Goal: Navigation & Orientation: Find specific page/section

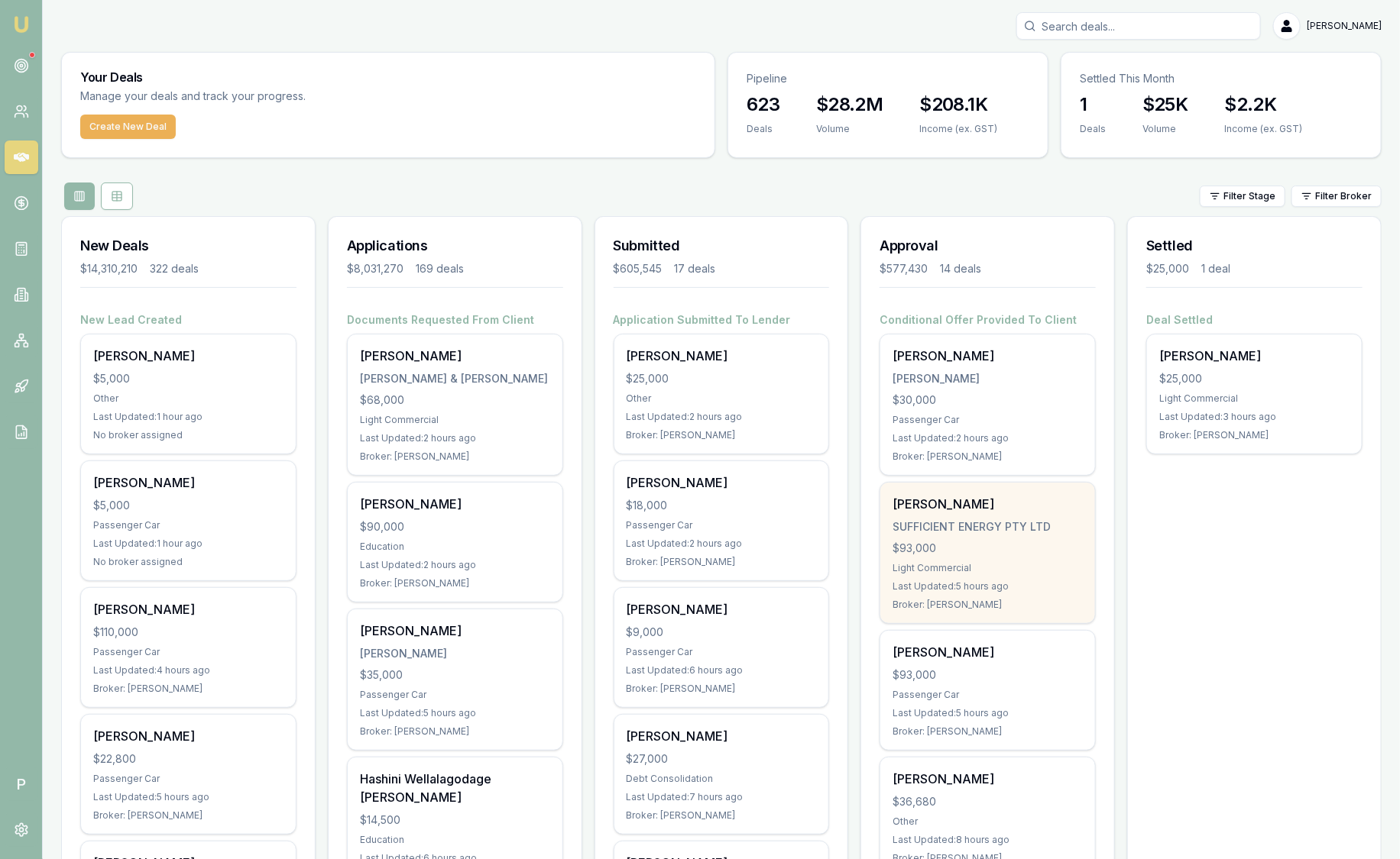
click at [1036, 585] on div "Last Updated: 5 hours ago" at bounding box center [988, 586] width 191 height 12
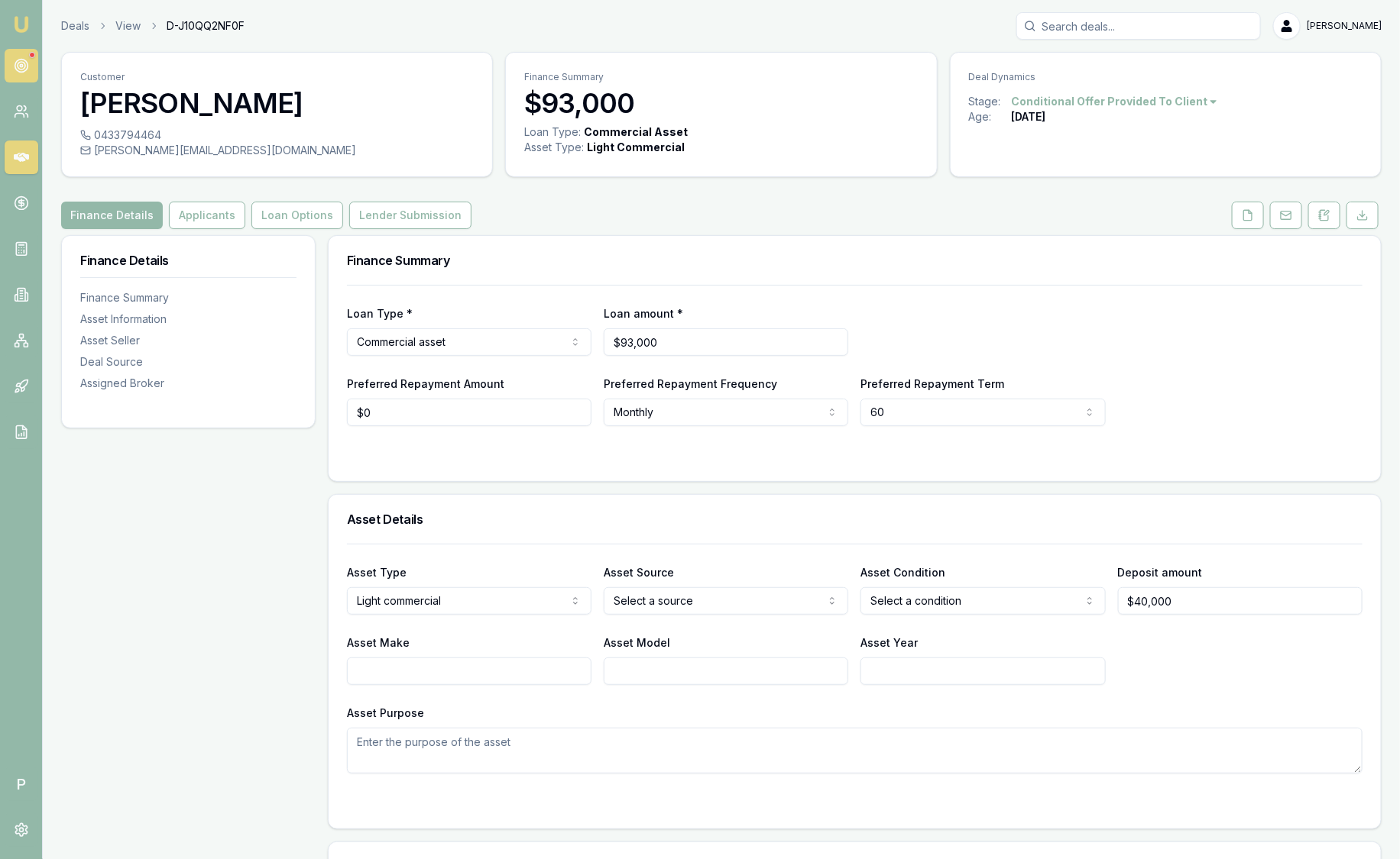
click at [22, 68] on icon at bounding box center [22, 66] width 16 height 16
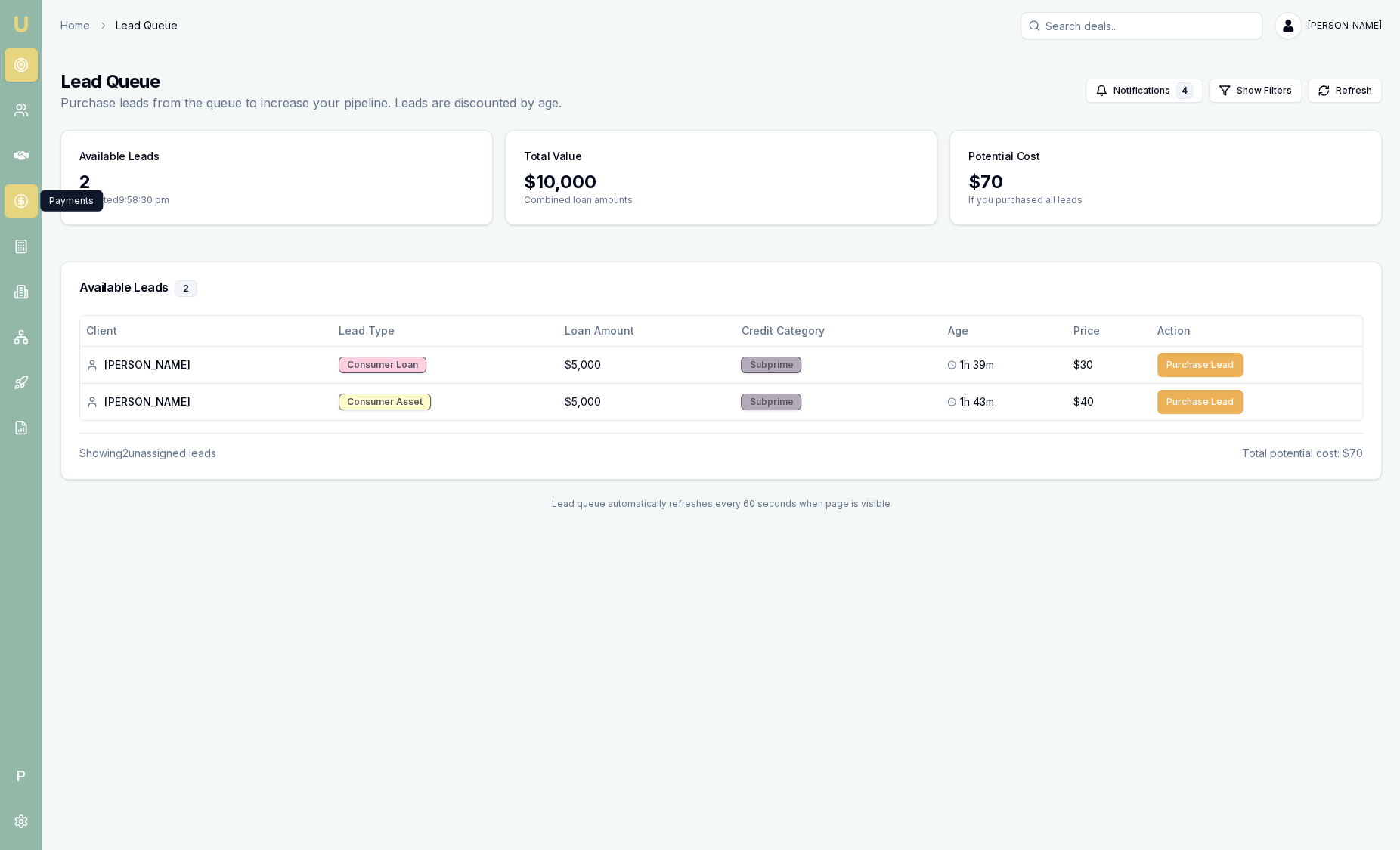
click at [28, 203] on link at bounding box center [20, 201] width 33 height 33
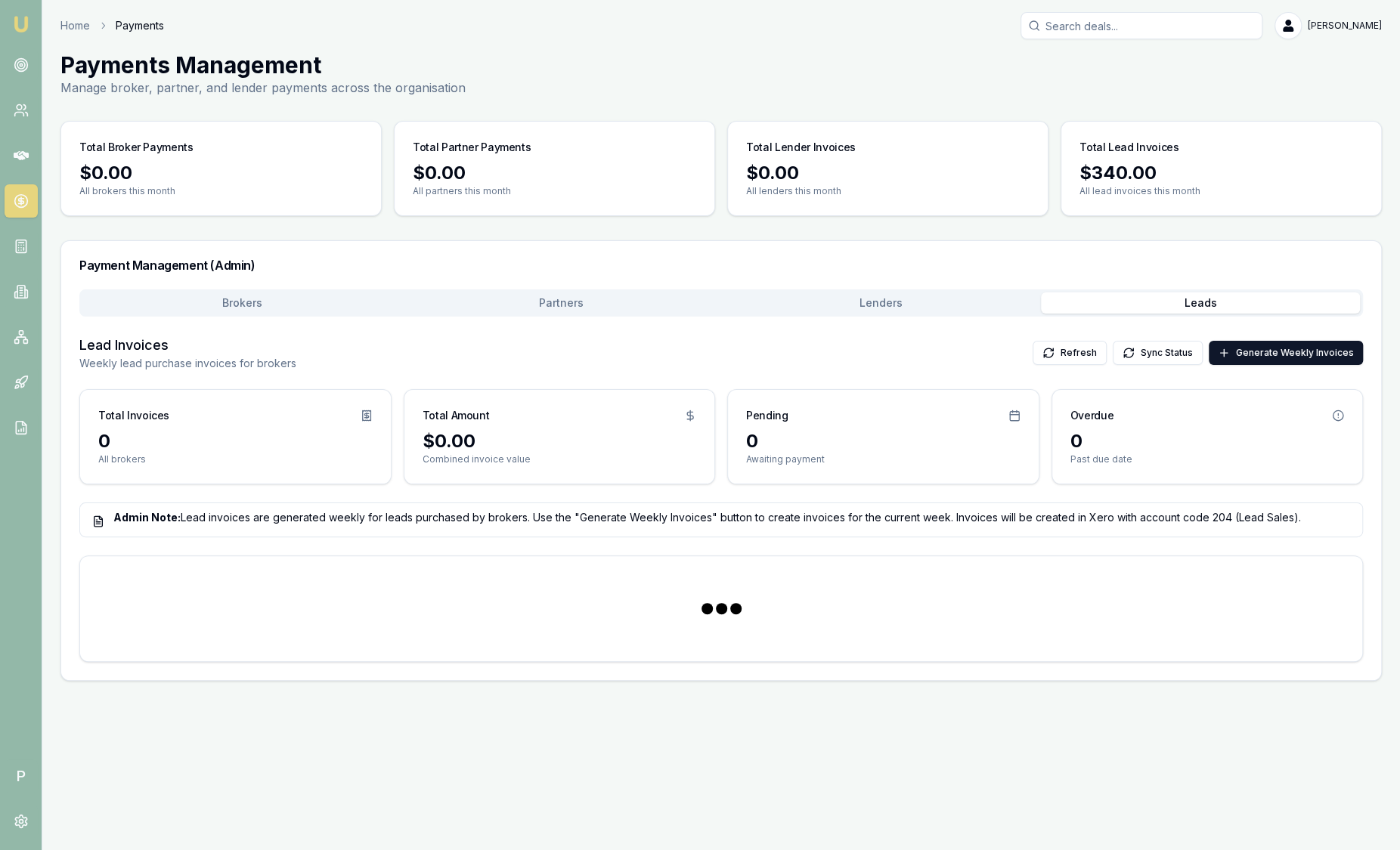
click at [1174, 294] on button "Leads" at bounding box center [1201, 303] width 320 height 21
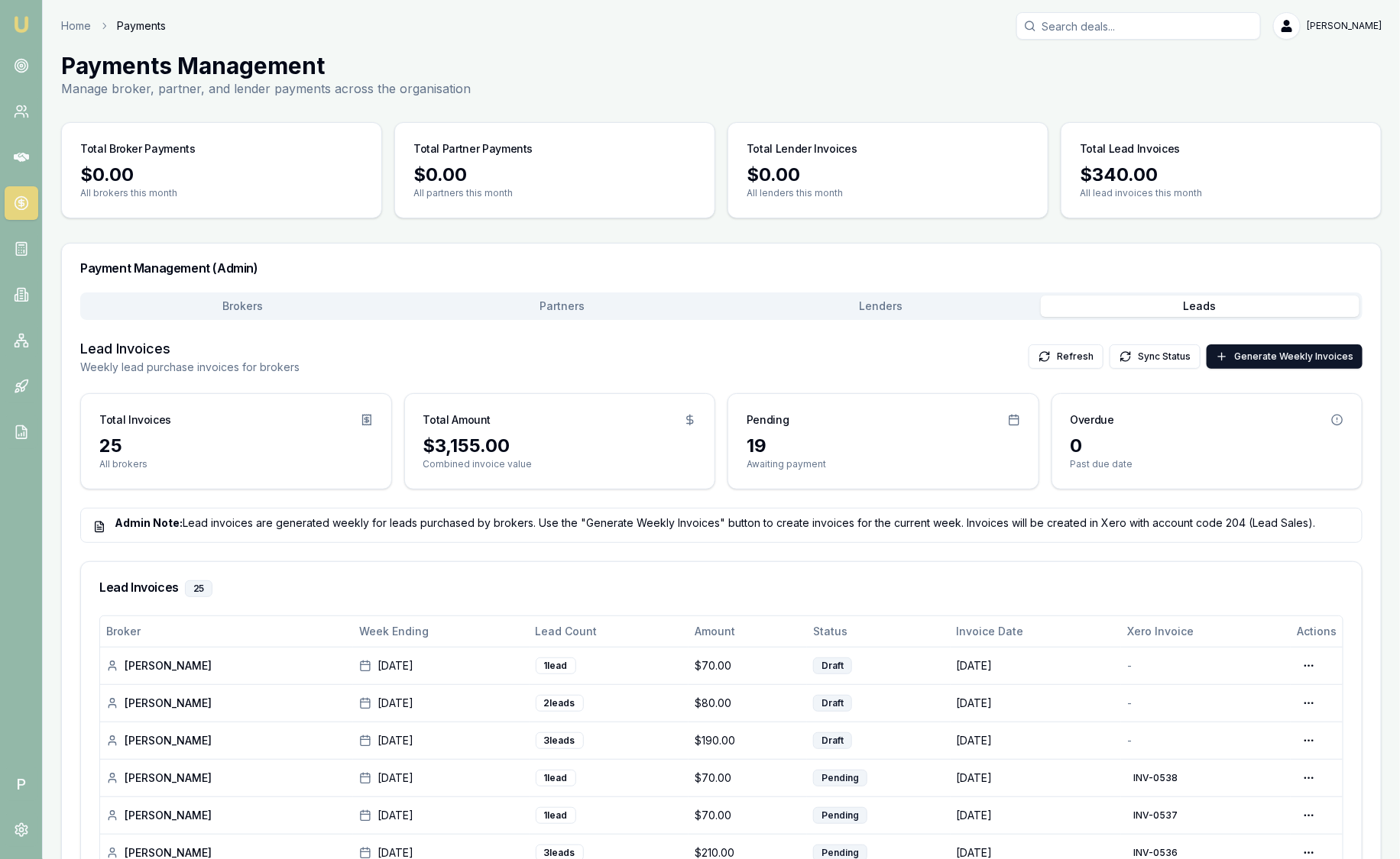
click at [23, 21] on img at bounding box center [21, 24] width 18 height 18
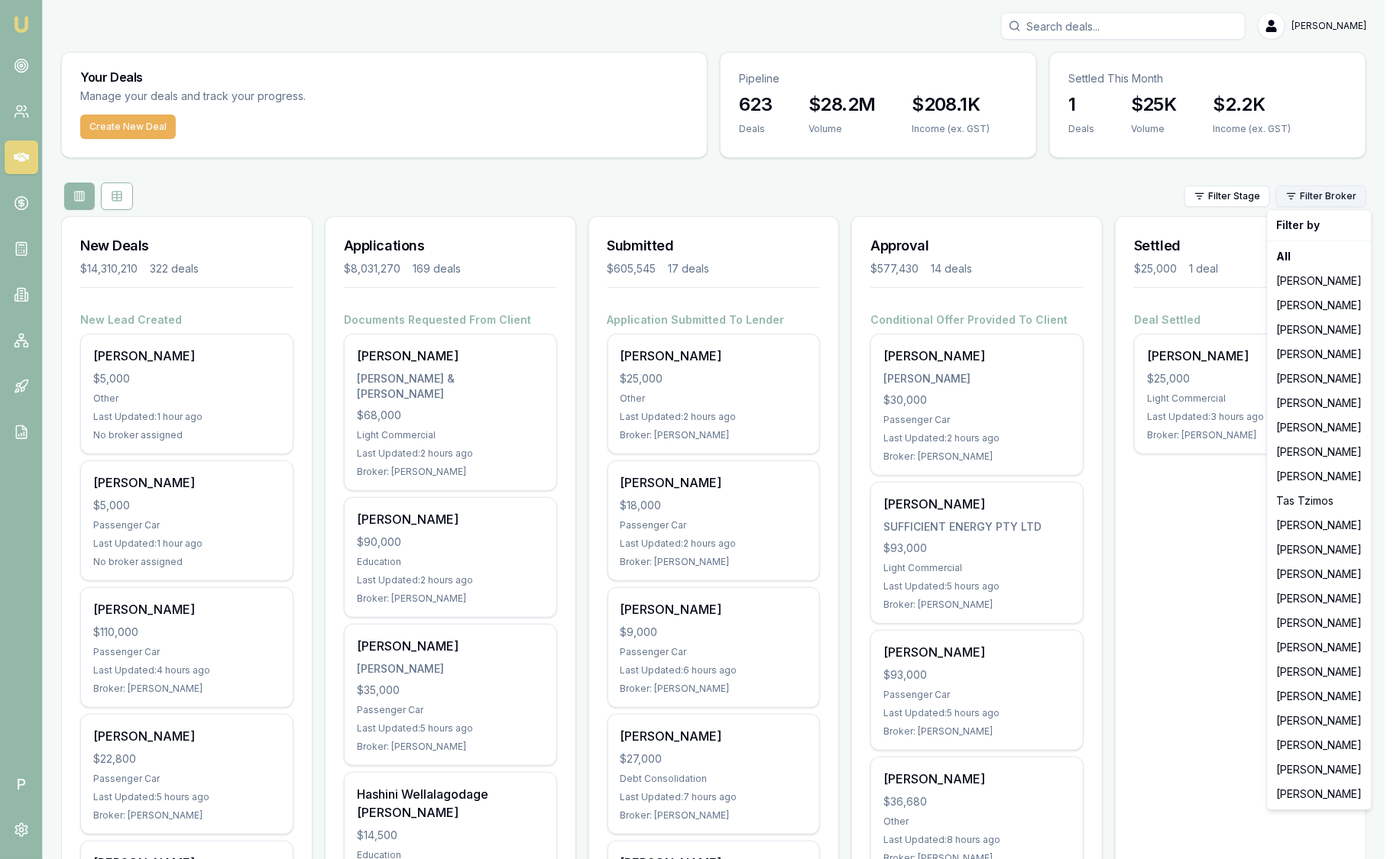
click at [1339, 198] on html "Emu Broker P [PERSON_NAME] Toggle Menu Your Deals Manage your deals and track y…" at bounding box center [700, 430] width 1400 height 859
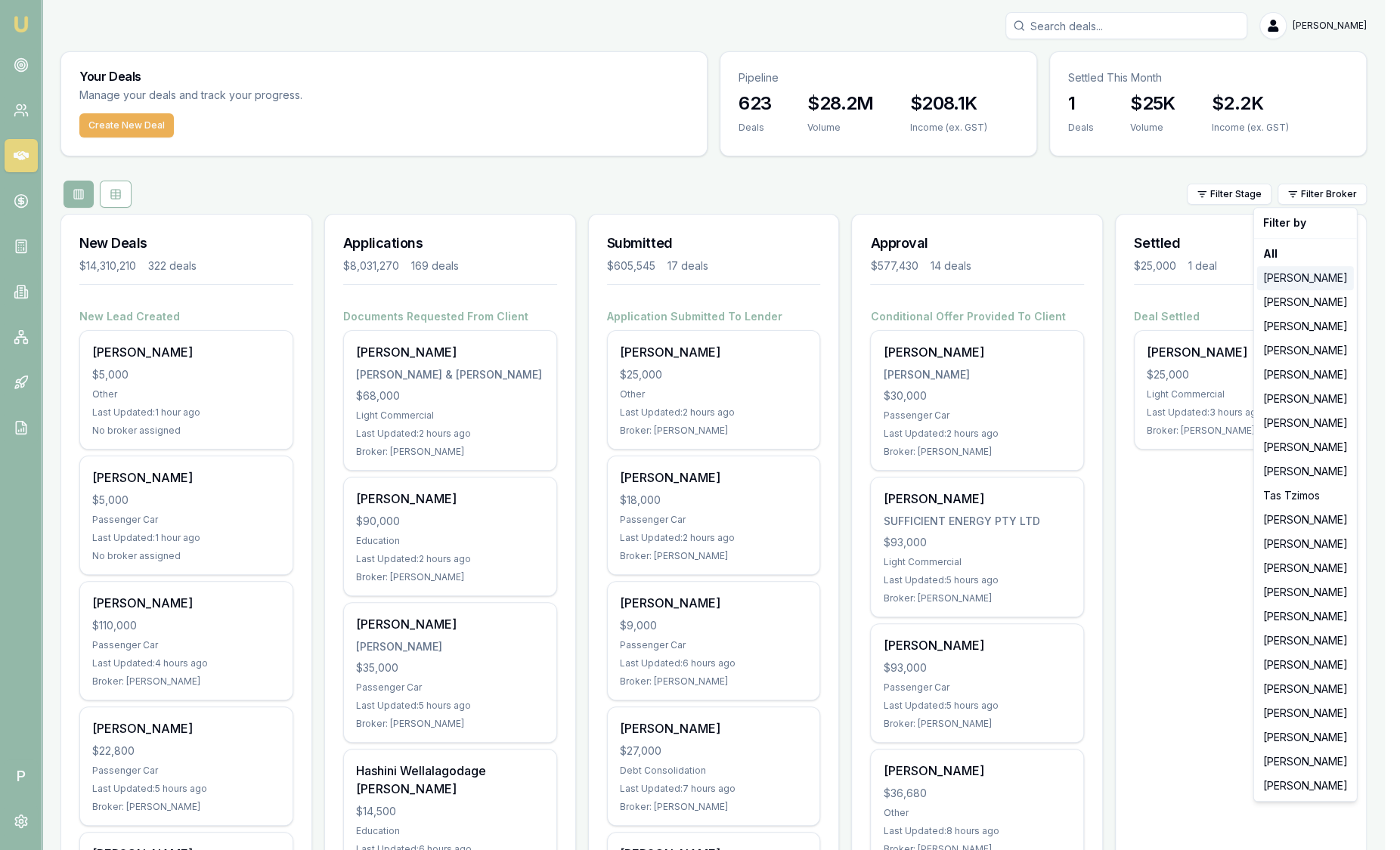
click at [1293, 276] on div "[PERSON_NAME]" at bounding box center [1305, 278] width 96 height 24
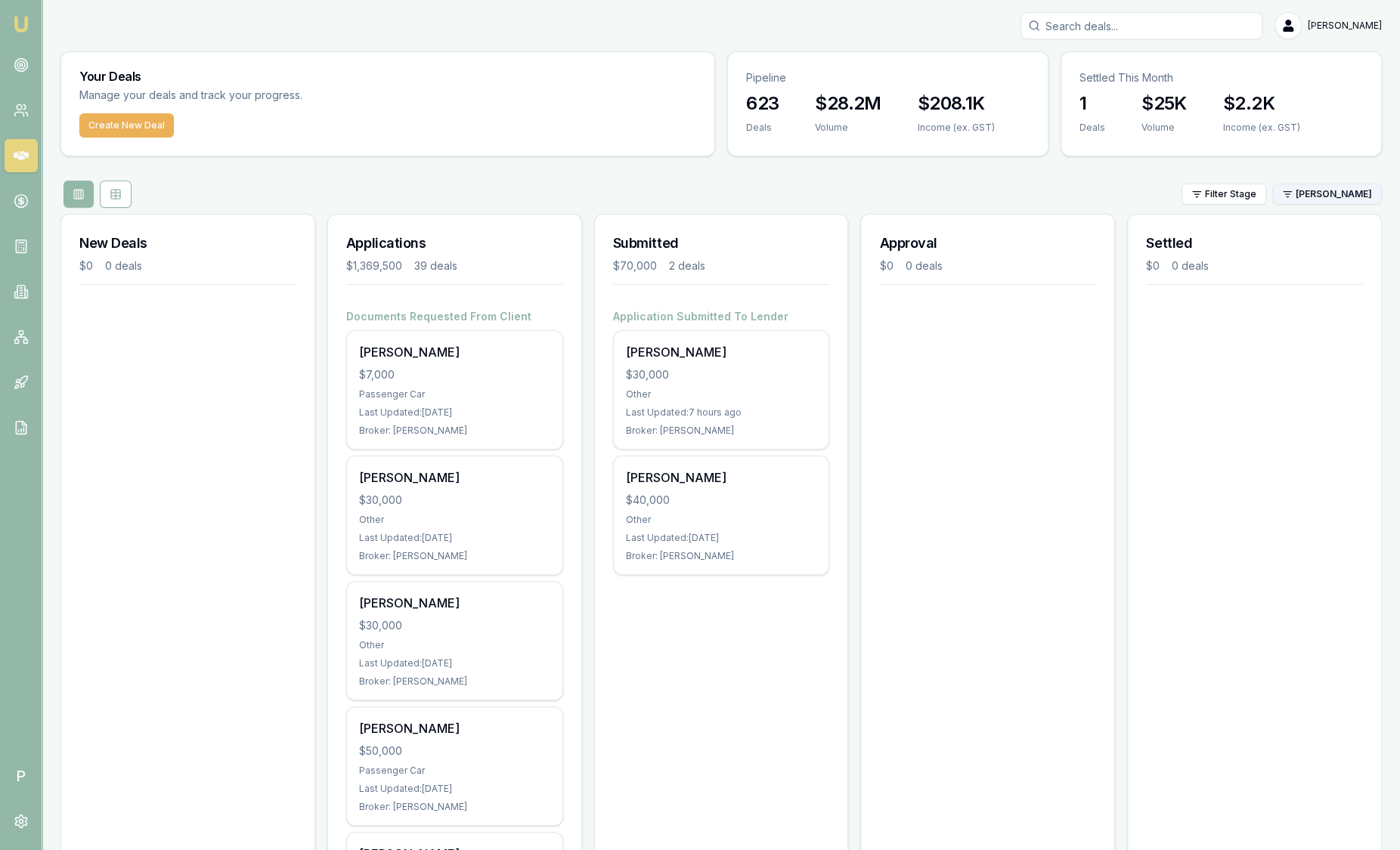
click at [1333, 193] on html "Emu Broker P [PERSON_NAME] Toggle Menu Your Deals Manage your deals and track y…" at bounding box center [700, 425] width 1400 height 850
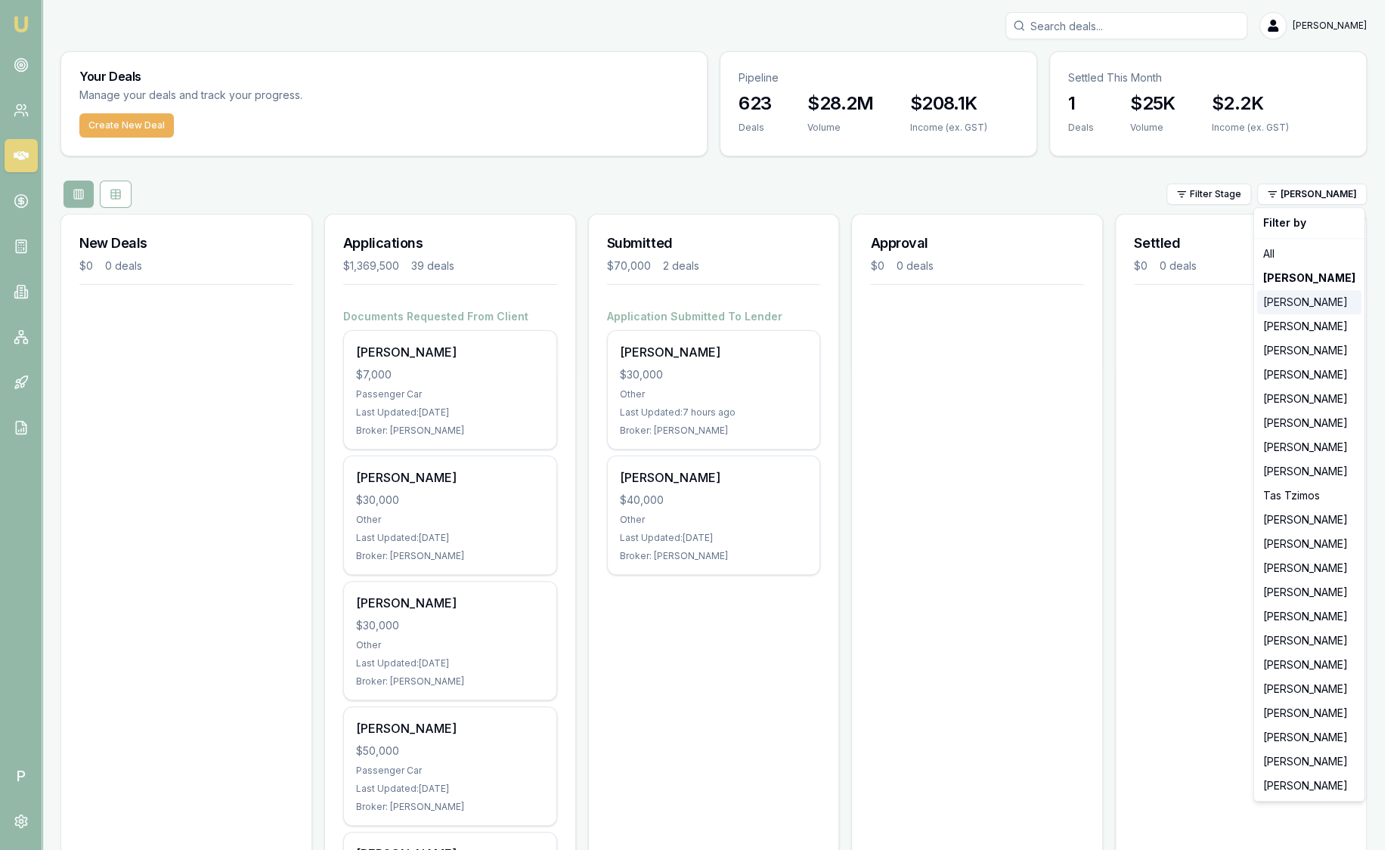
click at [1298, 298] on div "[PERSON_NAME]" at bounding box center [1310, 302] width 104 height 24
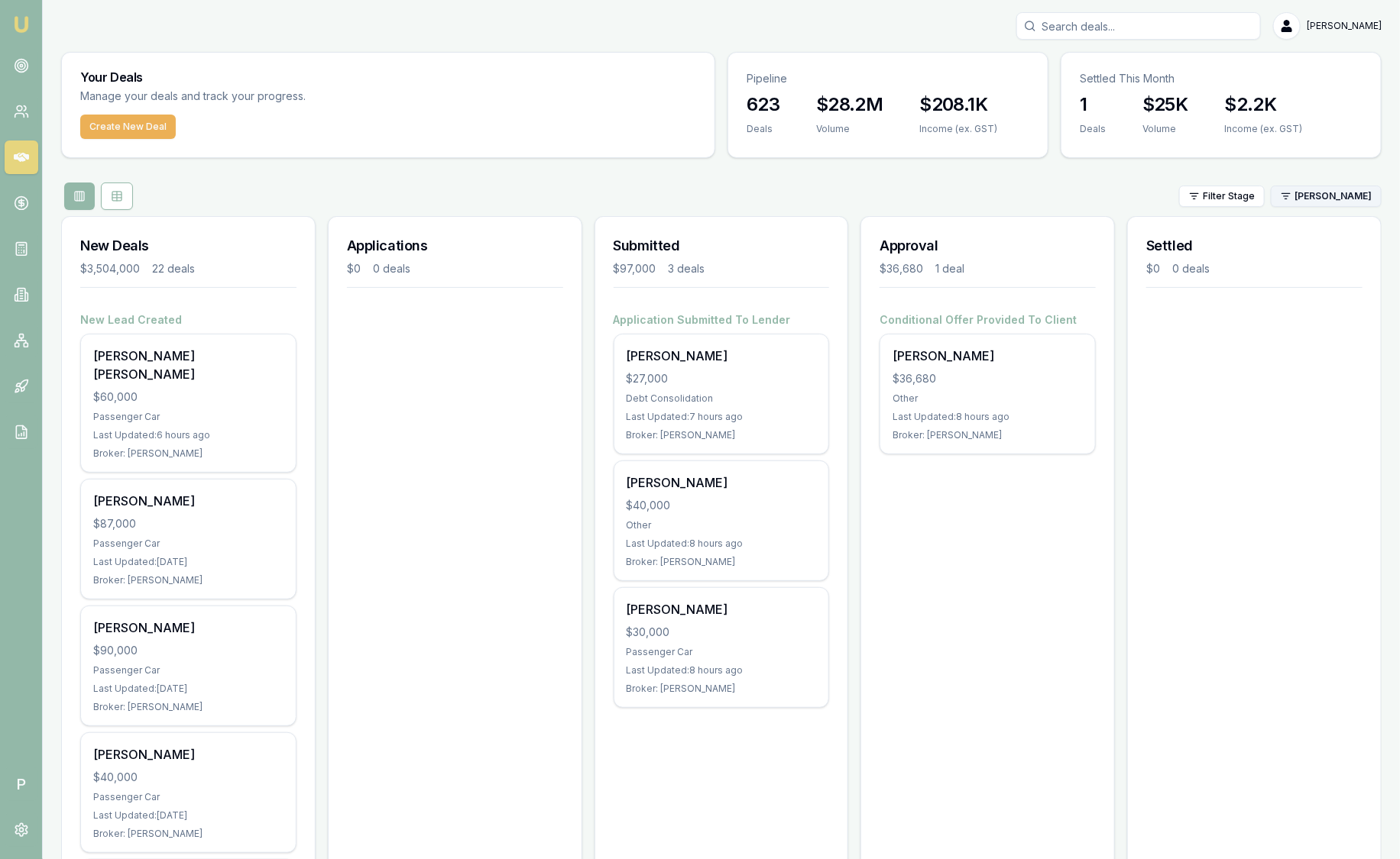
click at [1363, 203] on html "Emu Broker P [PERSON_NAME] Toggle Menu Your Deals Manage your deals and track y…" at bounding box center [700, 430] width 1400 height 859
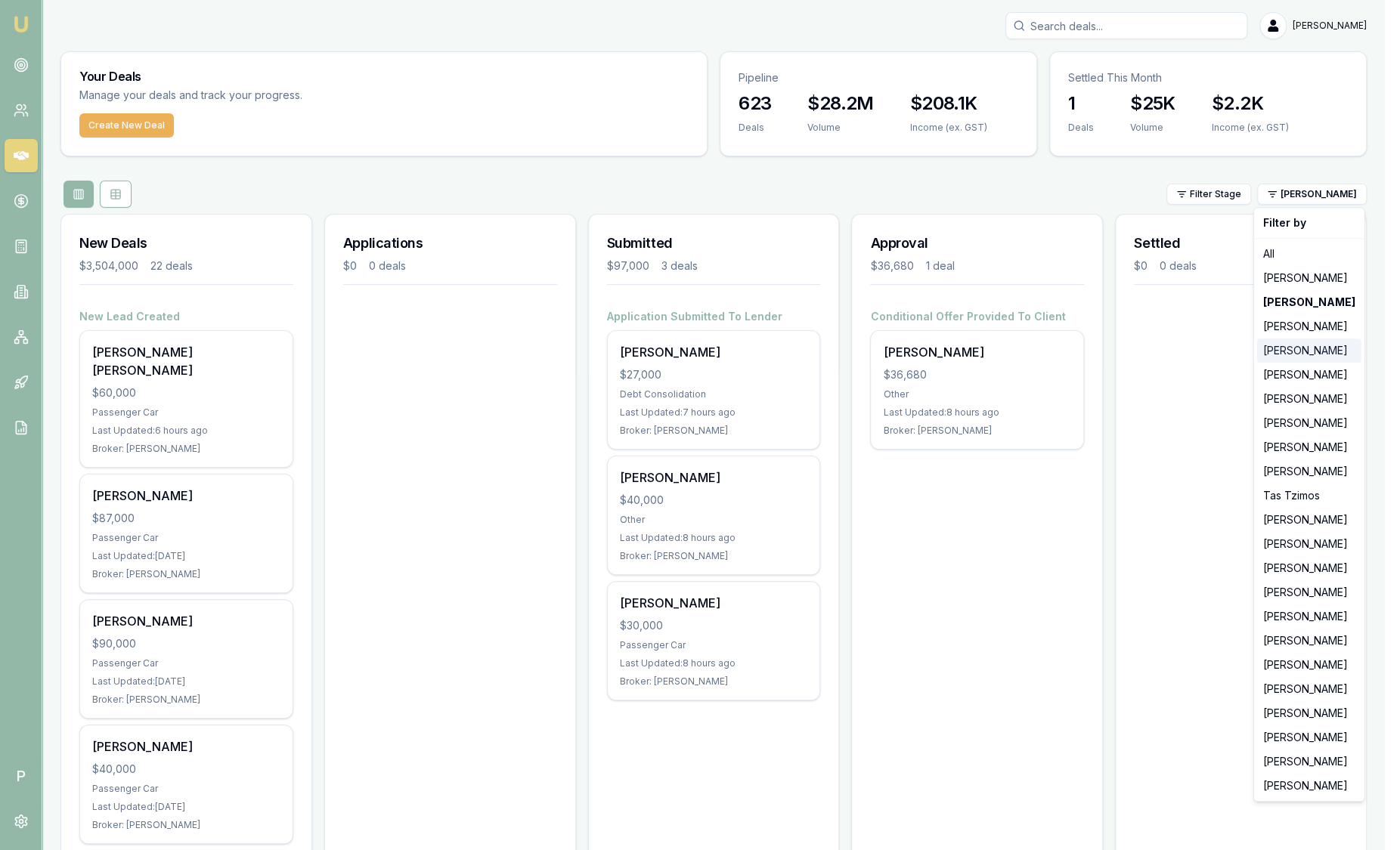
click at [1304, 351] on div "[PERSON_NAME]" at bounding box center [1310, 351] width 104 height 24
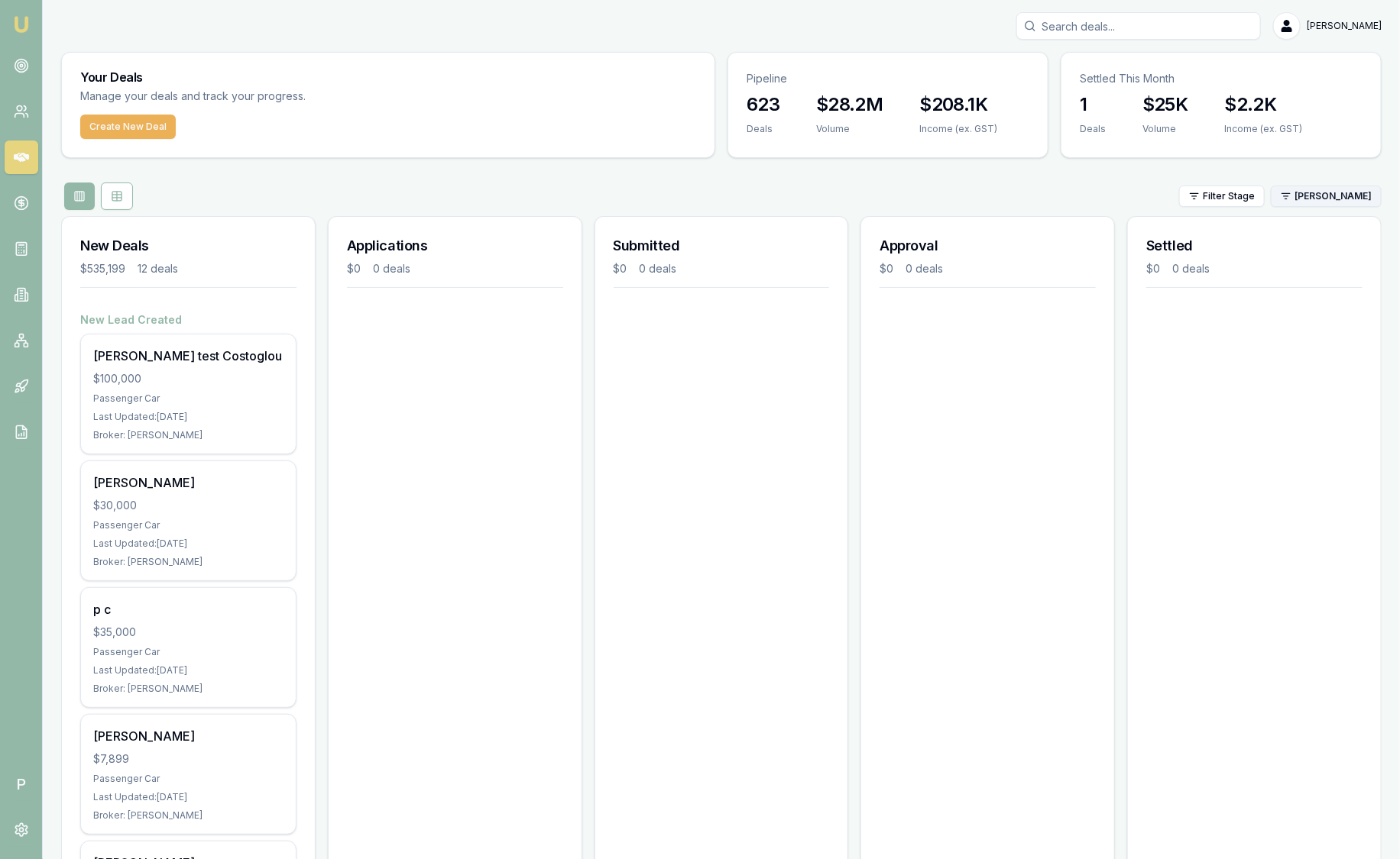
click at [1345, 191] on html "Emu Broker P [PERSON_NAME] Toggle Menu Your Deals Manage your deals and track y…" at bounding box center [700, 430] width 1400 height 859
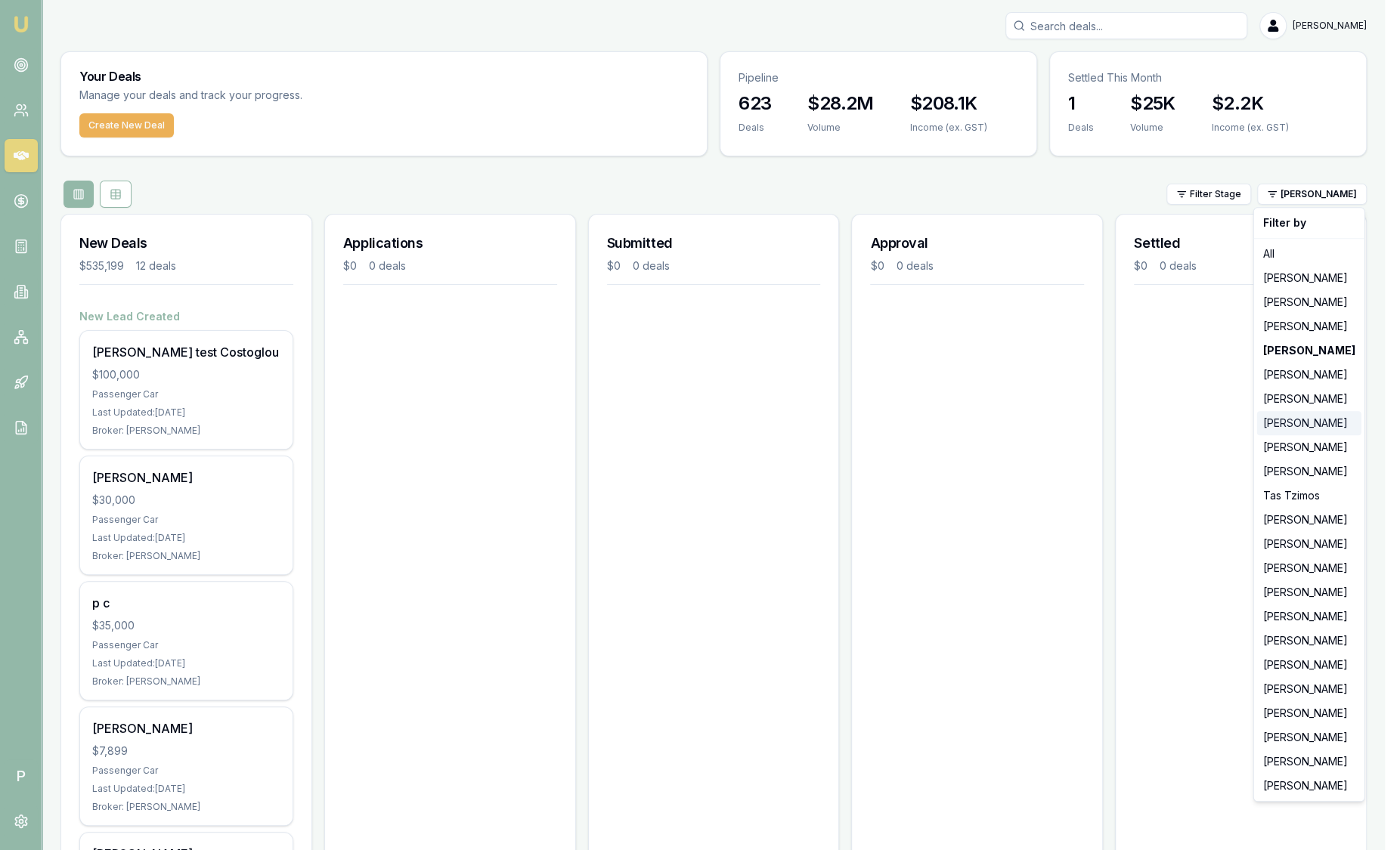
click at [1273, 415] on div "[PERSON_NAME]" at bounding box center [1310, 423] width 104 height 24
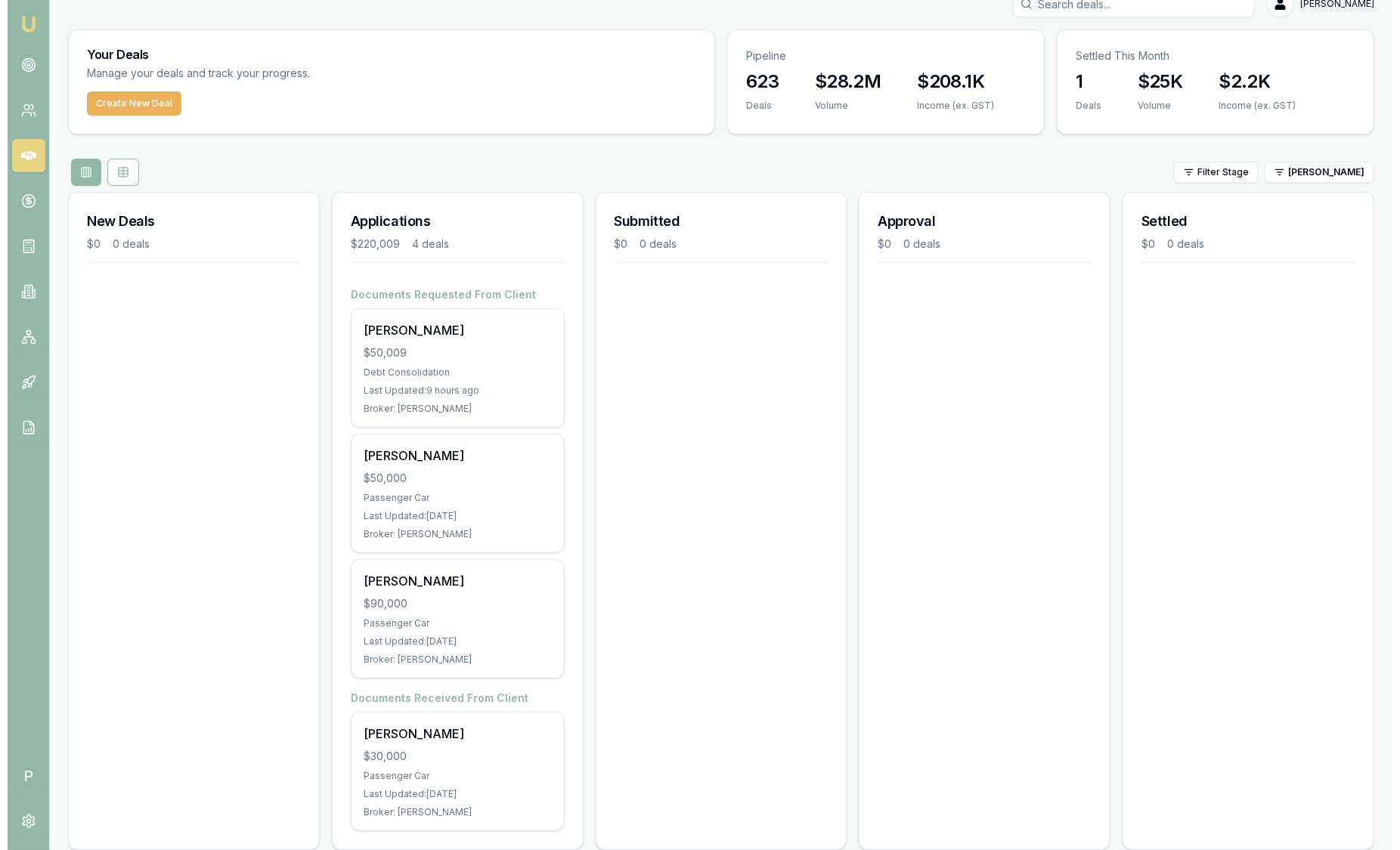
scroll to position [44, 0]
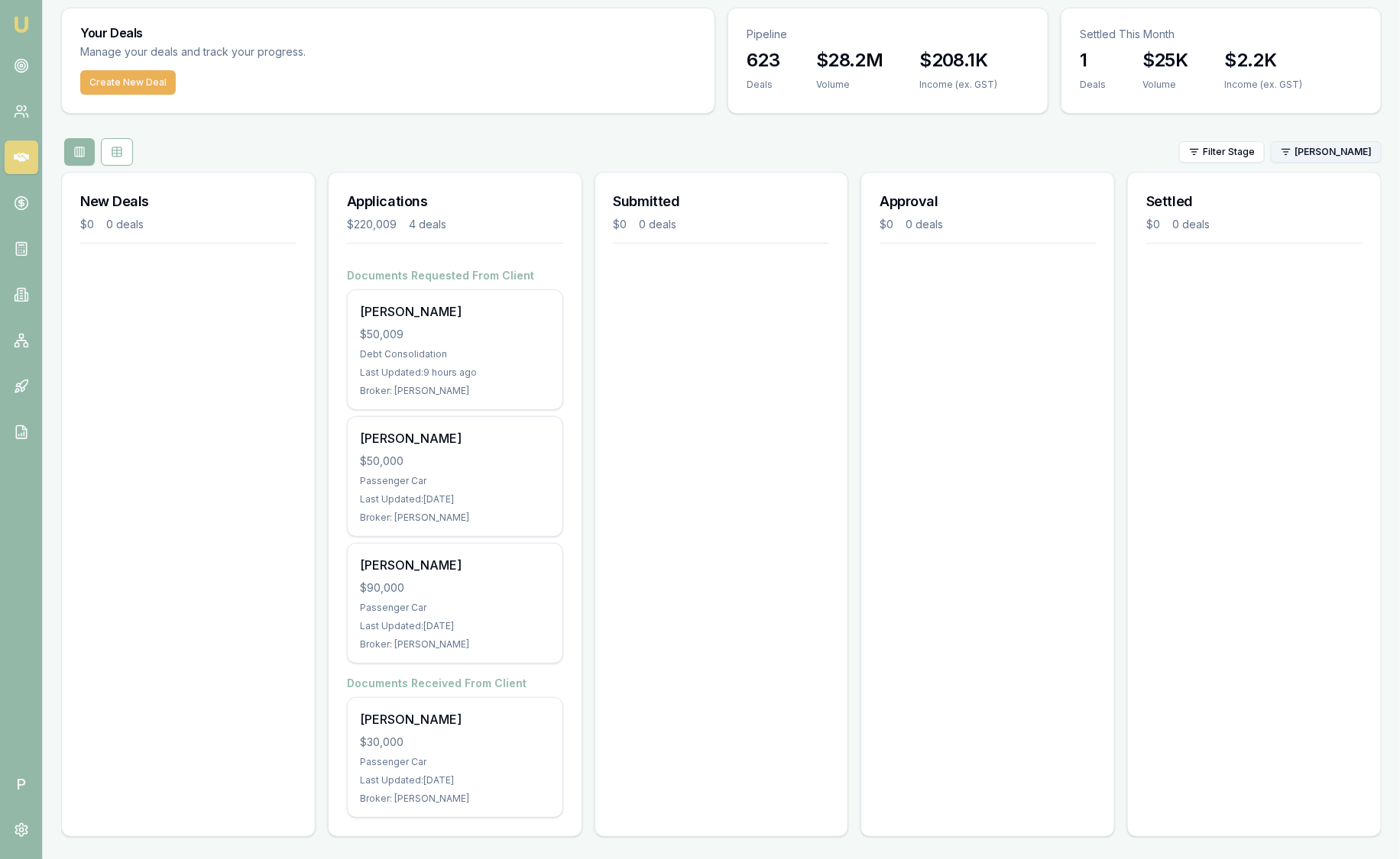
click at [1321, 160] on html "Emu Broker P [PERSON_NAME] Toggle Menu Your Deals Manage your deals and track y…" at bounding box center [700, 386] width 1400 height 859
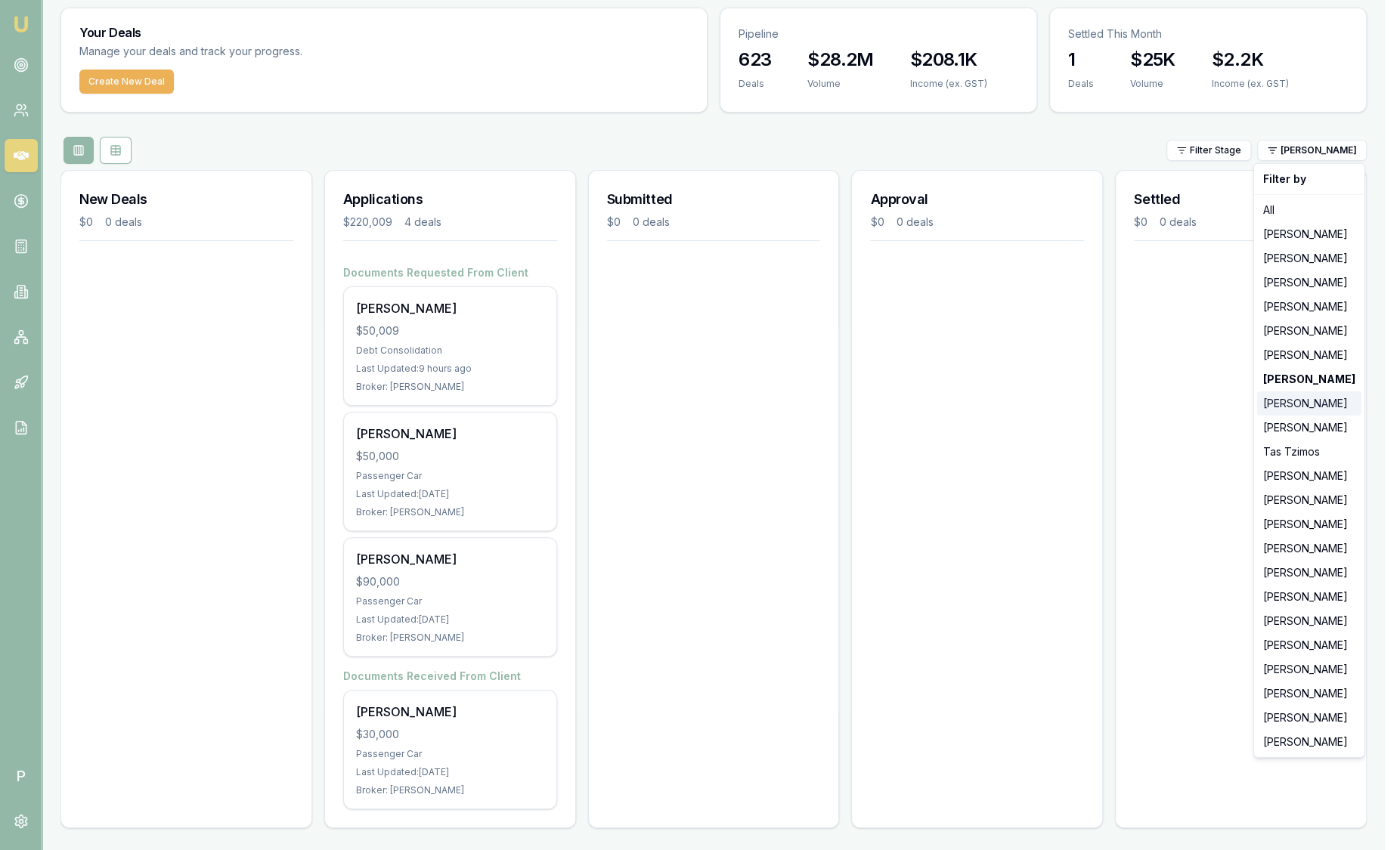
click at [1324, 400] on div "[PERSON_NAME]" at bounding box center [1310, 404] width 104 height 24
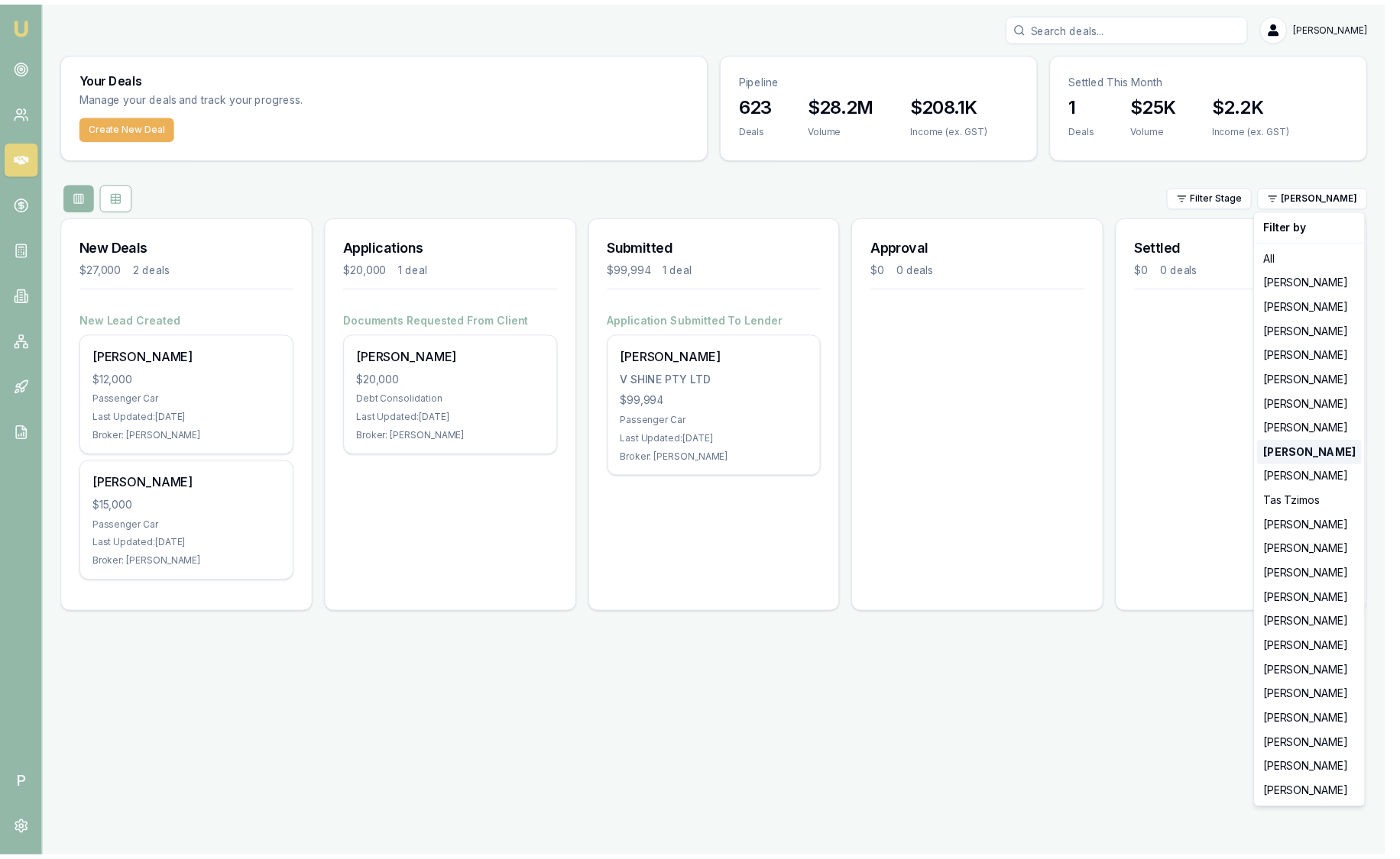
scroll to position [0, 0]
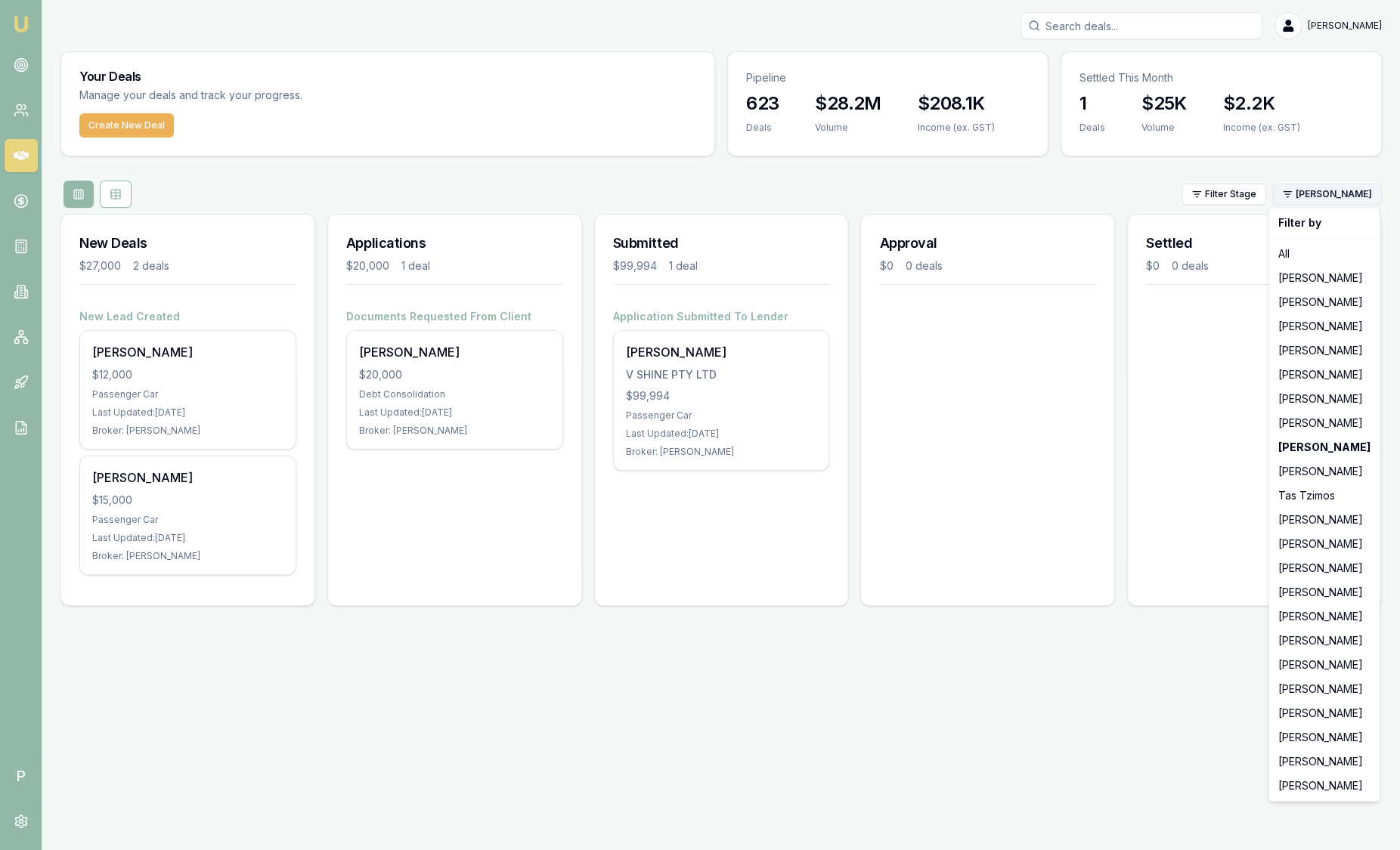
click at [1333, 198] on html "Emu Broker P [PERSON_NAME] Toggle Menu Your Deals Manage your deals and track y…" at bounding box center [700, 425] width 1400 height 850
click at [1302, 649] on div "[PERSON_NAME]" at bounding box center [1325, 641] width 104 height 24
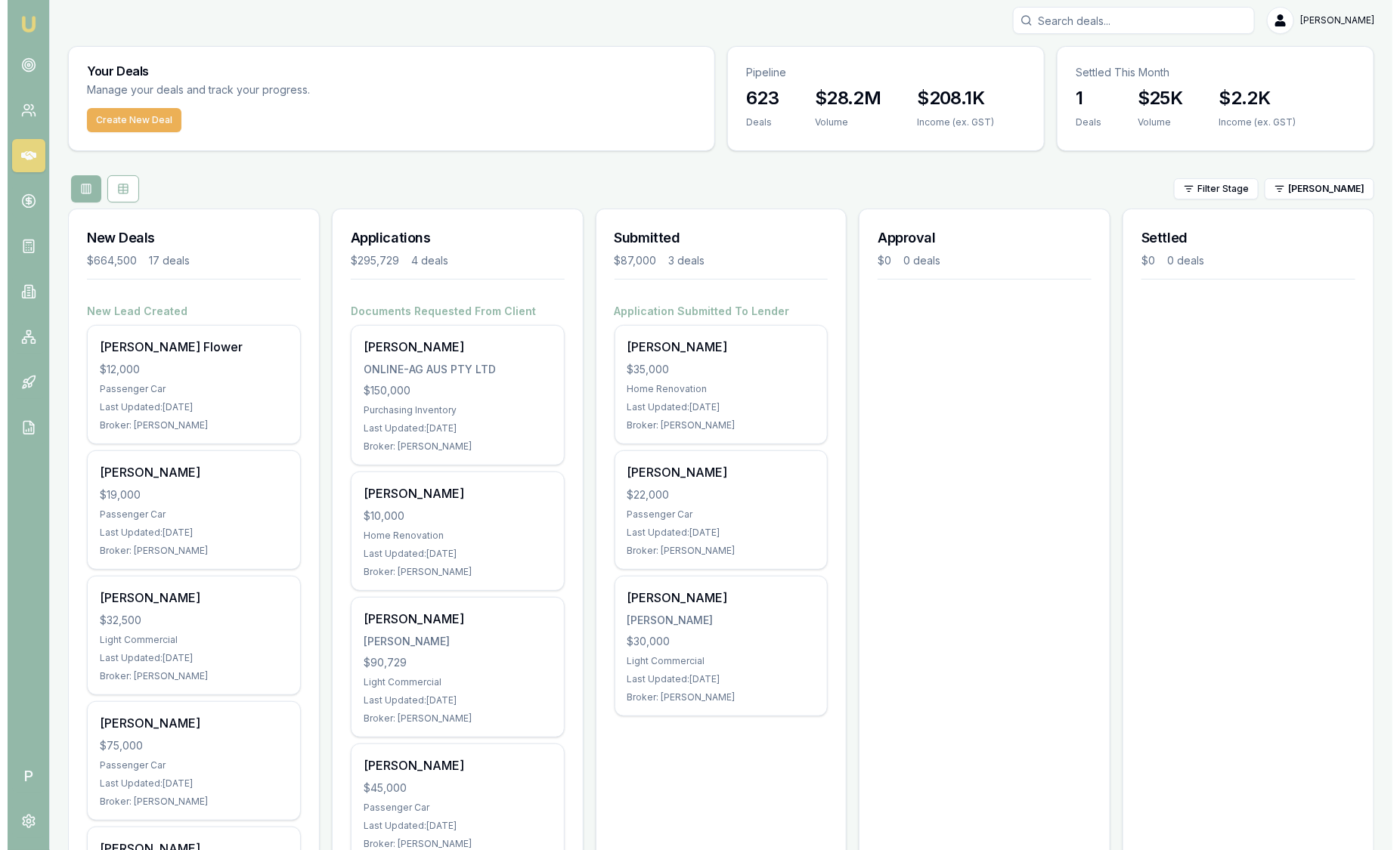
scroll to position [8, 0]
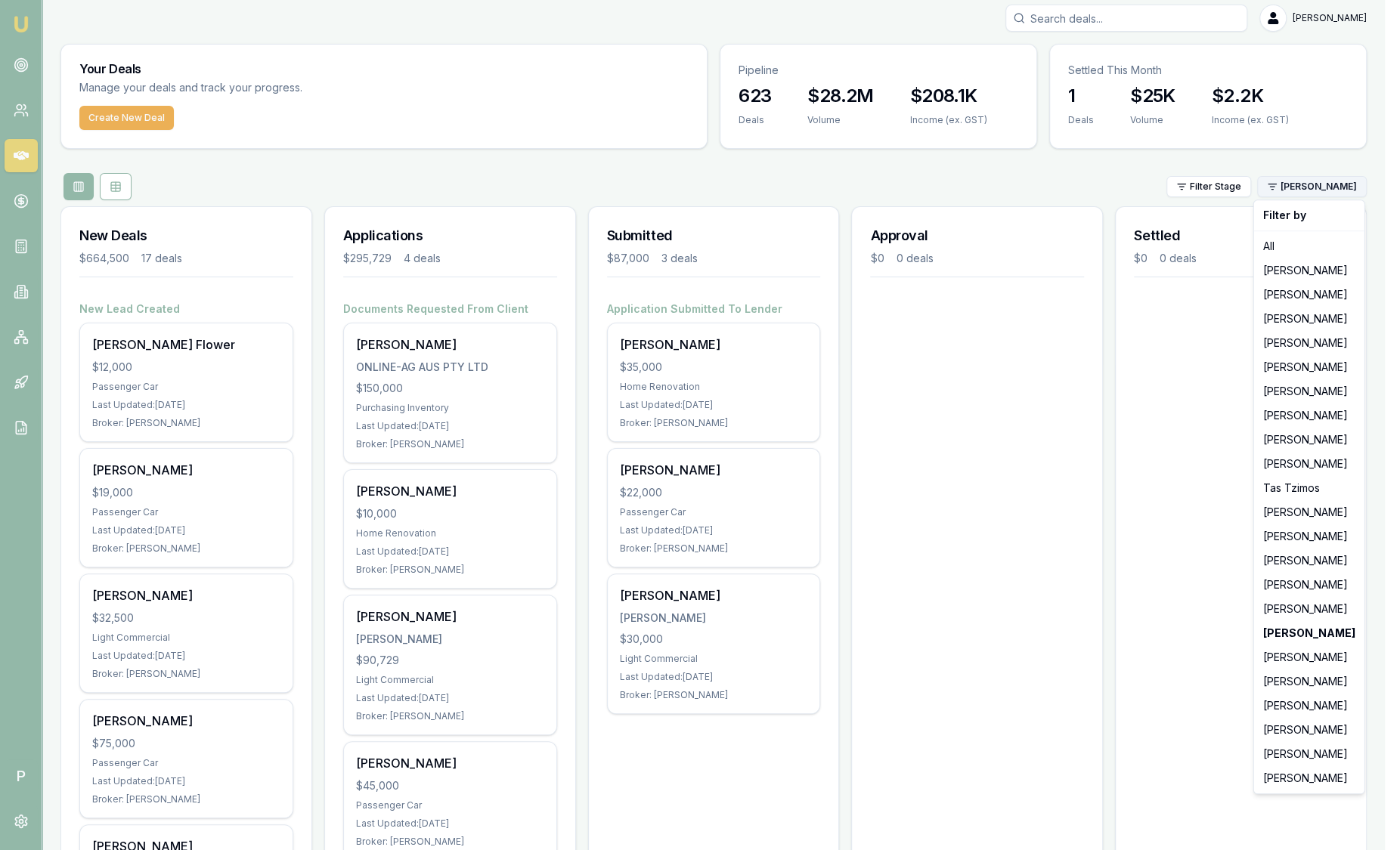
click at [1298, 193] on html "Emu Broker P [PERSON_NAME] Toggle Menu Your Deals Manage your deals and track y…" at bounding box center [700, 417] width 1400 height 850
click at [1317, 646] on div "[PERSON_NAME]" at bounding box center [1310, 657] width 104 height 24
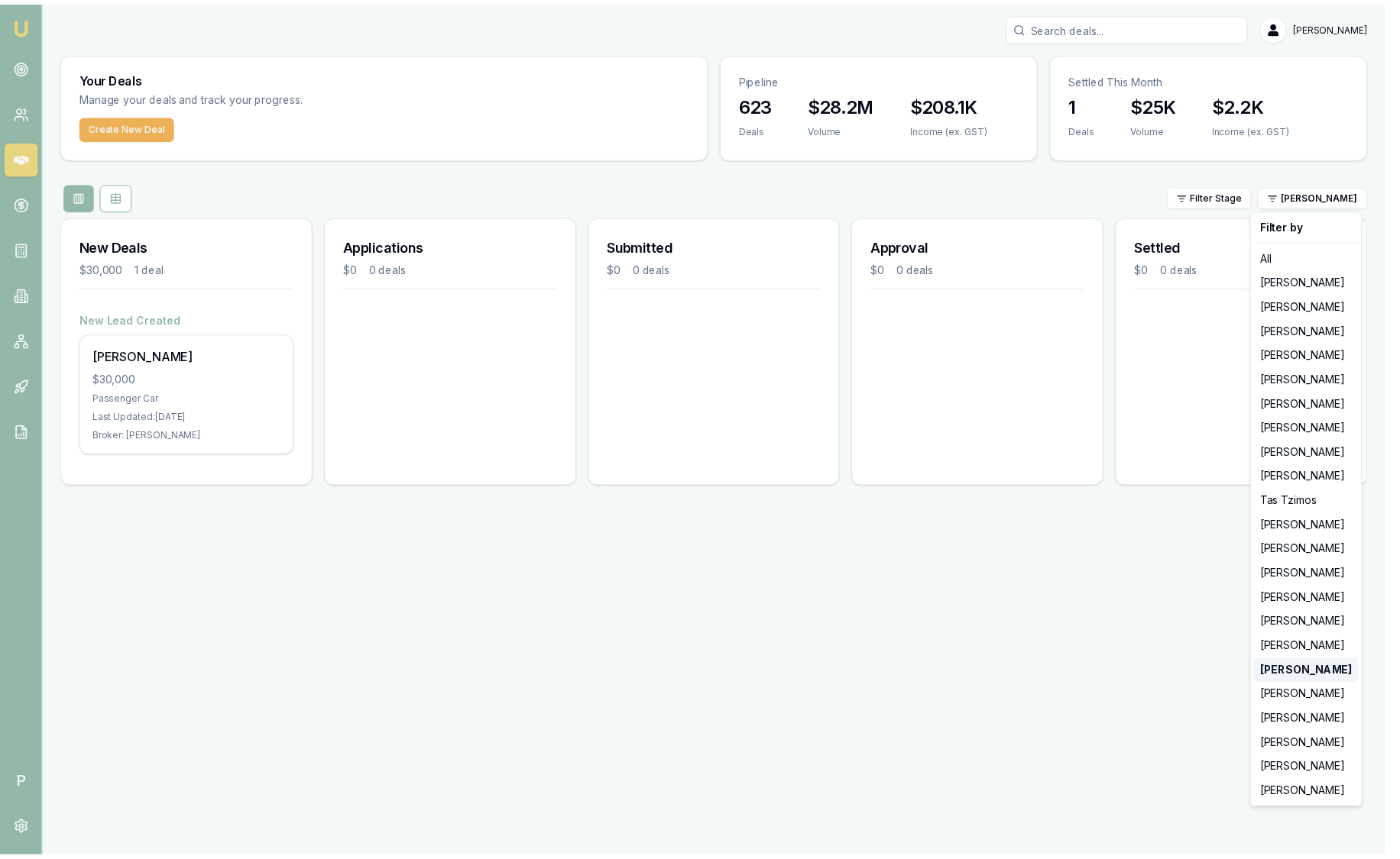
scroll to position [0, 0]
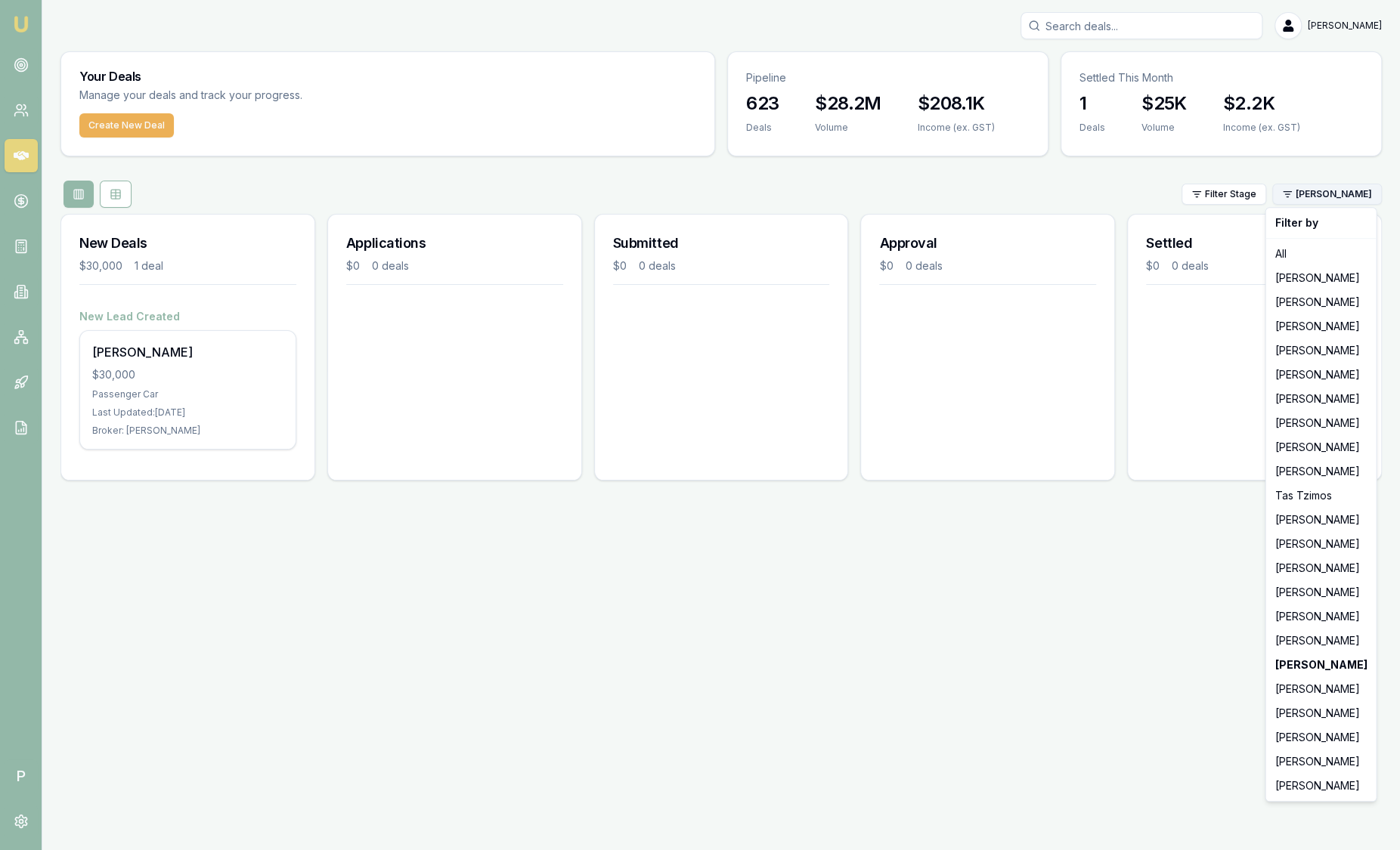
click at [1355, 192] on html "Emu Broker P [PERSON_NAME] Toggle Menu Your Deals Manage your deals and track y…" at bounding box center [700, 425] width 1400 height 850
click at [1311, 737] on div "[PERSON_NAME]" at bounding box center [1321, 737] width 104 height 24
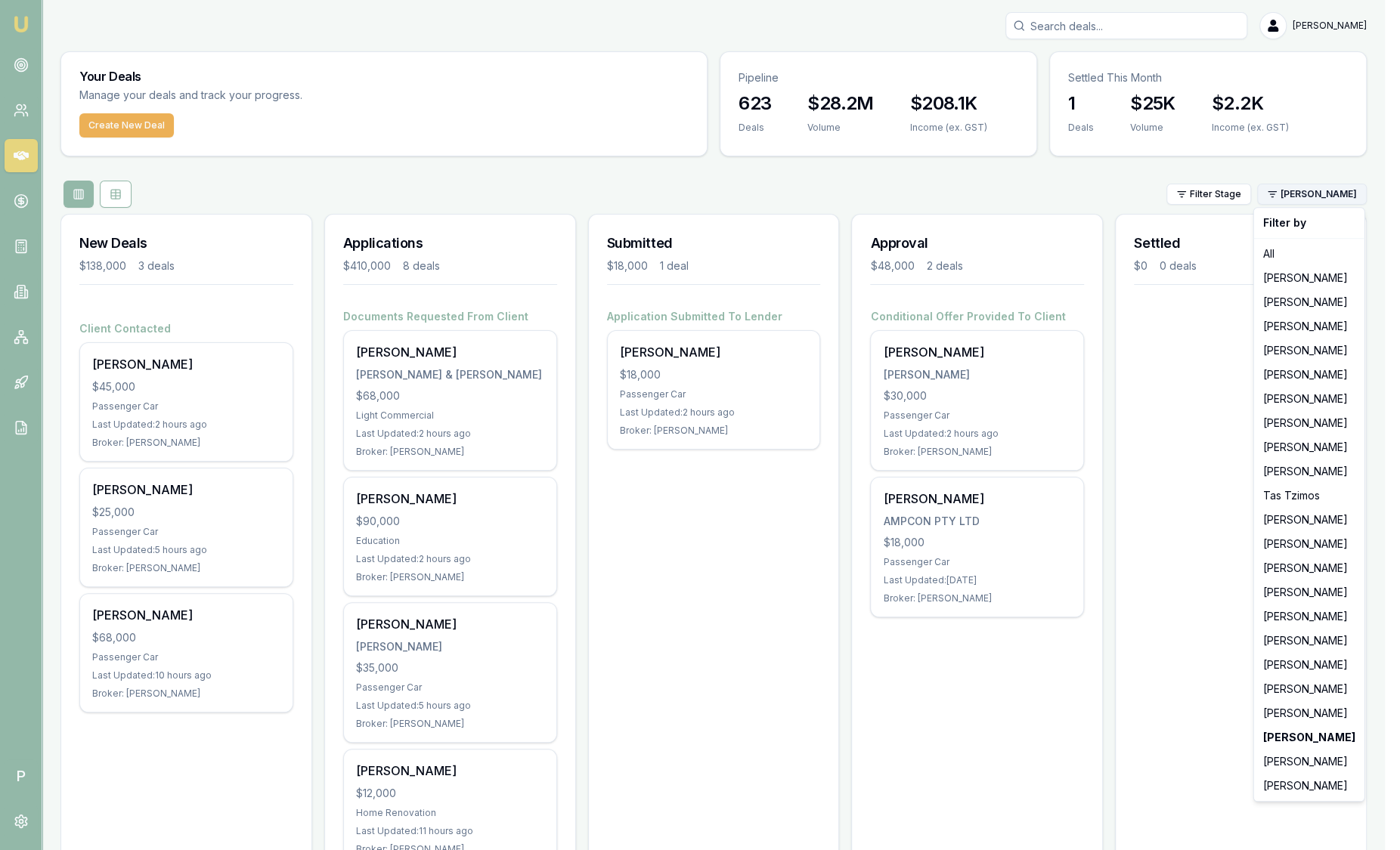
click at [1336, 189] on html "Emu Broker P [PERSON_NAME] Toggle Menu Your Deals Manage your deals and track y…" at bounding box center [700, 425] width 1400 height 850
click at [1272, 753] on div "[PERSON_NAME]" at bounding box center [1310, 762] width 104 height 24
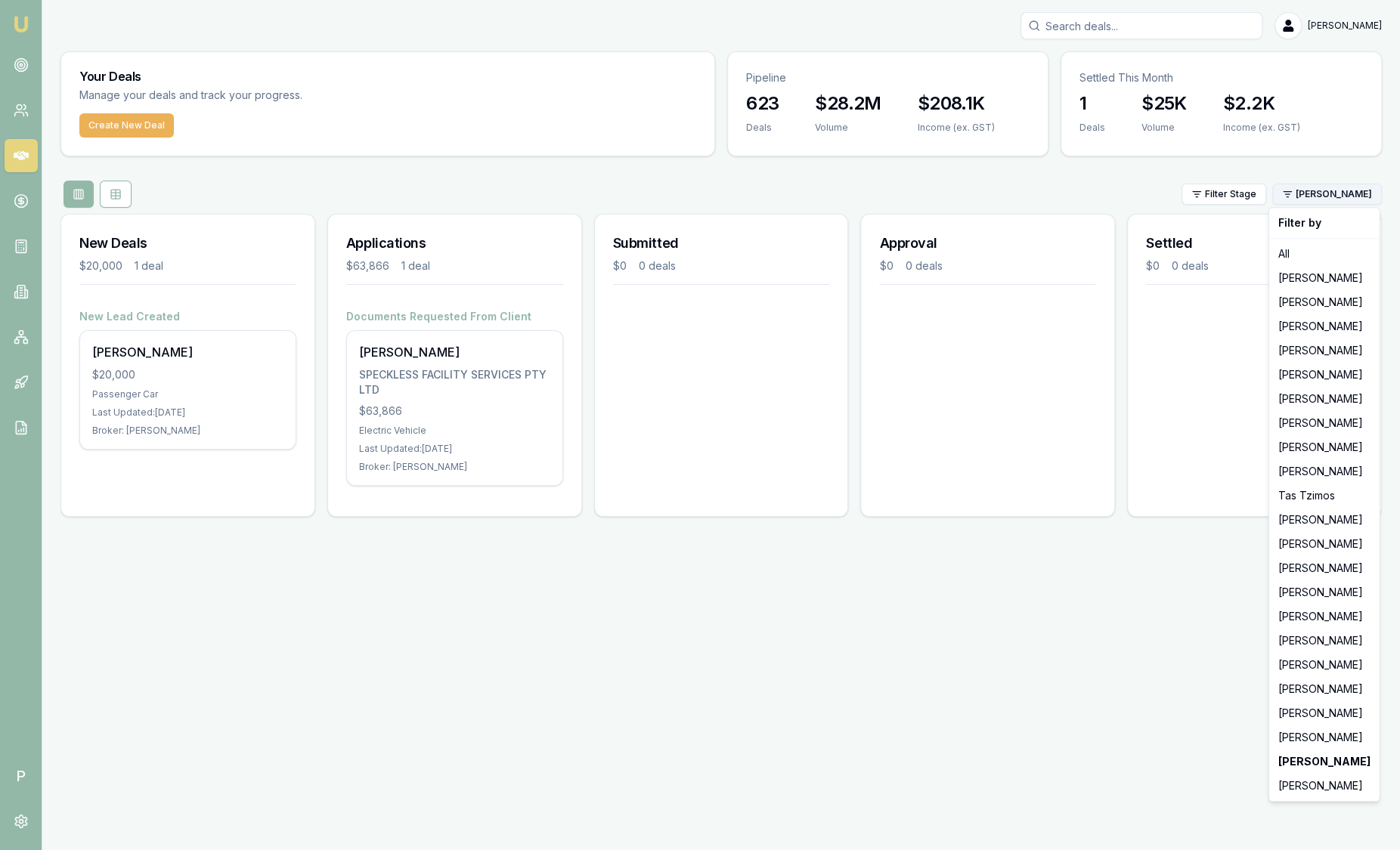
click at [1315, 189] on html "Emu Broker P [PERSON_NAME] Toggle Menu Your Deals Manage your deals and track y…" at bounding box center [700, 425] width 1400 height 850
click at [1292, 783] on div "[PERSON_NAME]" at bounding box center [1325, 786] width 104 height 24
